Goal: Information Seeking & Learning: Learn about a topic

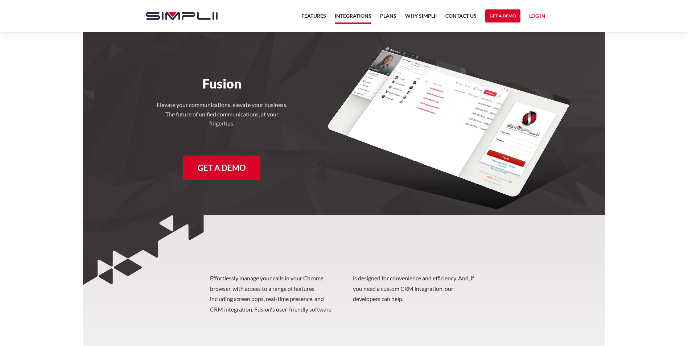
click at [348, 16] on link "Integrations" at bounding box center [353, 18] width 37 height 12
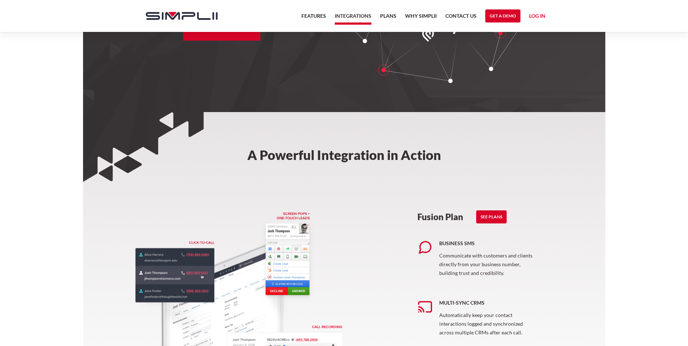
scroll to position [181, 0]
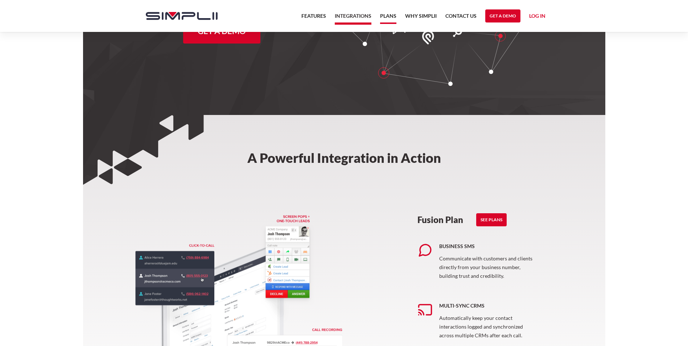
click at [387, 16] on link "Plans" at bounding box center [388, 18] width 16 height 12
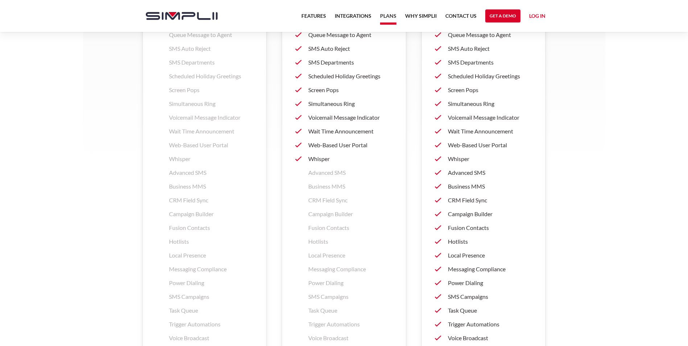
scroll to position [1015, 0]
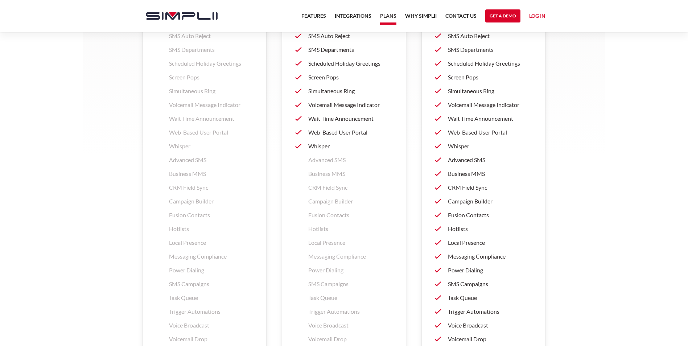
click at [456, 228] on p "Hotlists" at bounding box center [490, 228] width 84 height 9
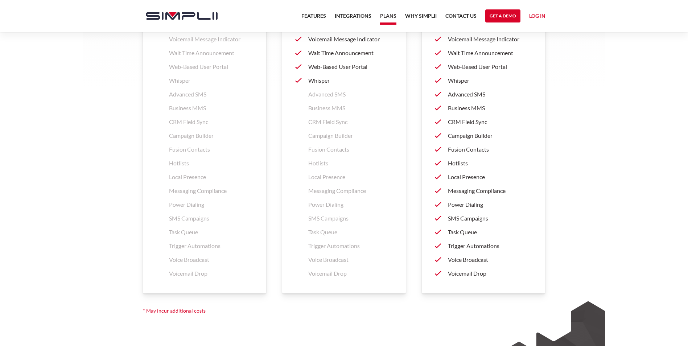
scroll to position [1088, 0]
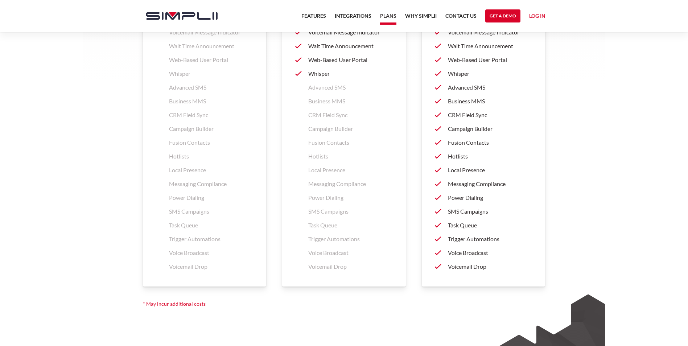
click at [463, 198] on p "Power Dialing" at bounding box center [490, 197] width 84 height 9
click at [477, 198] on p "Power Dialing" at bounding box center [490, 197] width 84 height 9
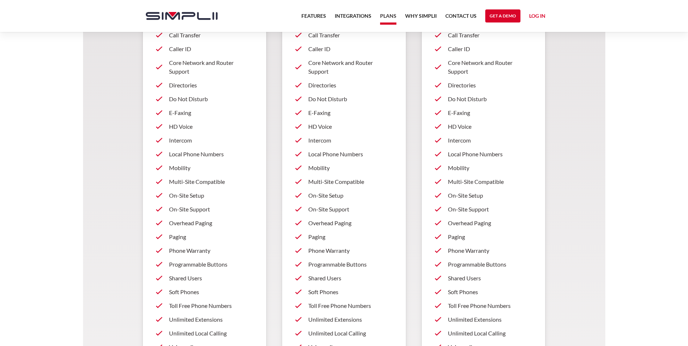
scroll to position [290, 0]
click at [458, 113] on p "E-Faxing" at bounding box center [490, 113] width 84 height 9
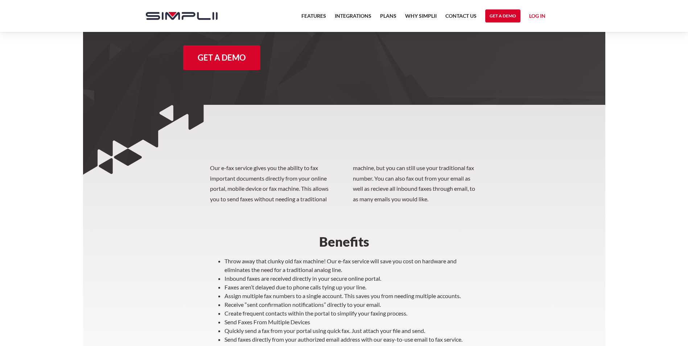
scroll to position [36, 0]
